Goal: Navigation & Orientation: Understand site structure

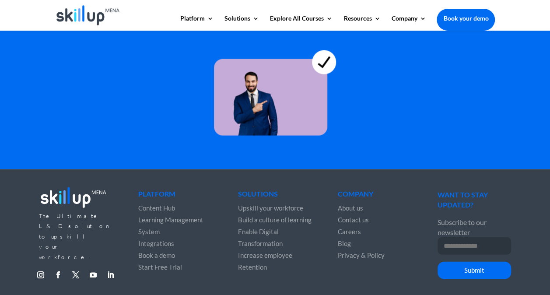
scroll to position [2551, 0]
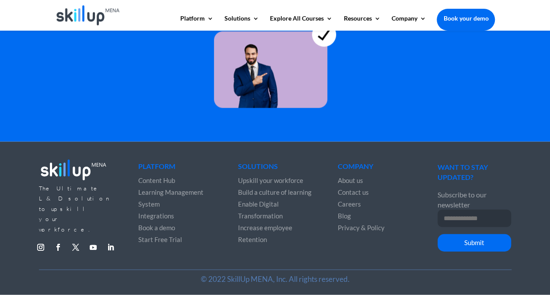
click at [142, 179] on span "Content Hub" at bounding box center [156, 180] width 37 height 8
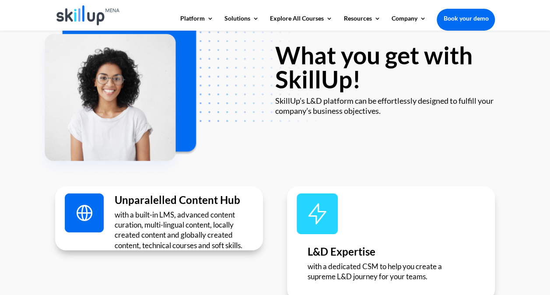
scroll to position [2551, 0]
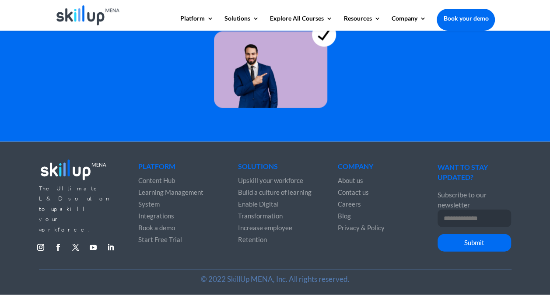
click at [157, 236] on span "Start Free Trial" at bounding box center [160, 239] width 44 height 8
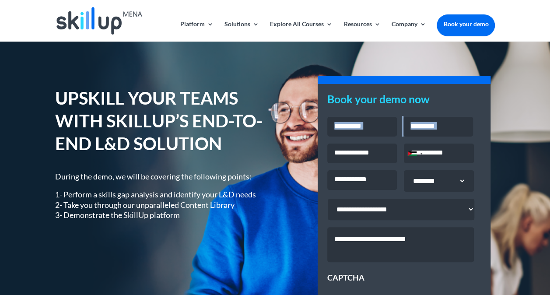
drag, startPoint x: 549, startPoint y: 98, endPoint x: 545, endPoint y: 115, distance: 17.6
click at [545, 115] on div "UPSKILL YOUR TEAMS WITH SKILLUP’S END-TO-END L&D SOLUTION During the demo, we w…" at bounding box center [275, 227] width 550 height 370
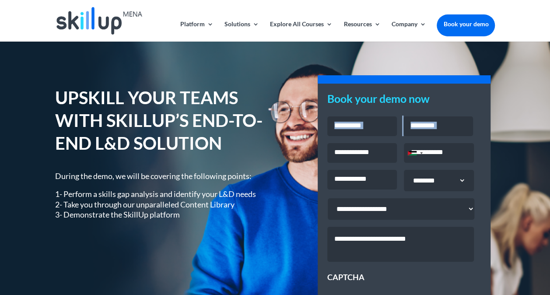
click at [109, 21] on img at bounding box center [99, 21] width 86 height 28
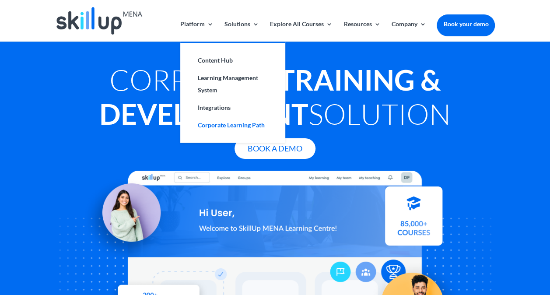
click at [206, 122] on link "Corporate Learning Path" at bounding box center [232, 124] width 87 height 17
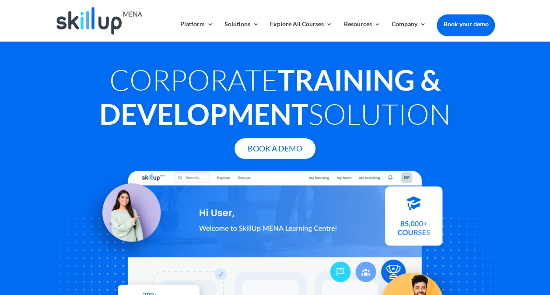
click at [455, 26] on link "Book your demo" at bounding box center [465, 23] width 58 height 19
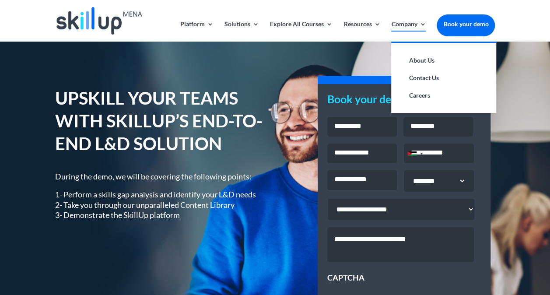
click at [417, 26] on link "Company" at bounding box center [408, 31] width 35 height 21
click at [408, 25] on link "Company" at bounding box center [408, 31] width 35 height 21
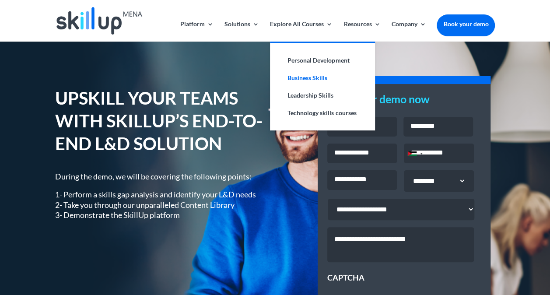
click at [318, 76] on link "Business Skills" at bounding box center [322, 77] width 87 height 17
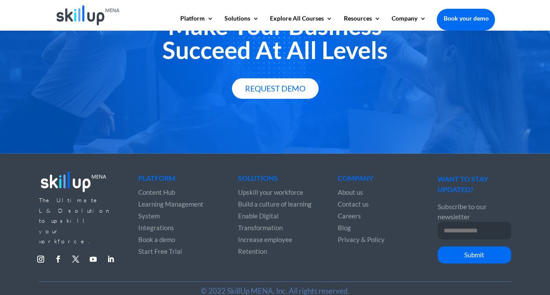
scroll to position [1224, 0]
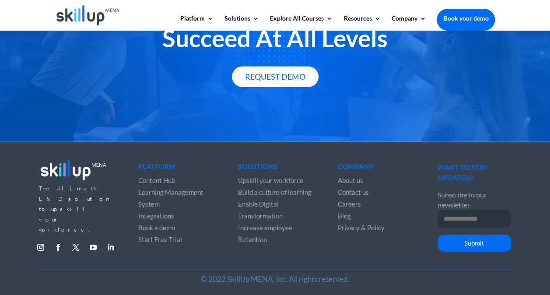
click at [151, 192] on span "Learning Management System" at bounding box center [170, 198] width 65 height 20
